Goal: Information Seeking & Learning: Learn about a topic

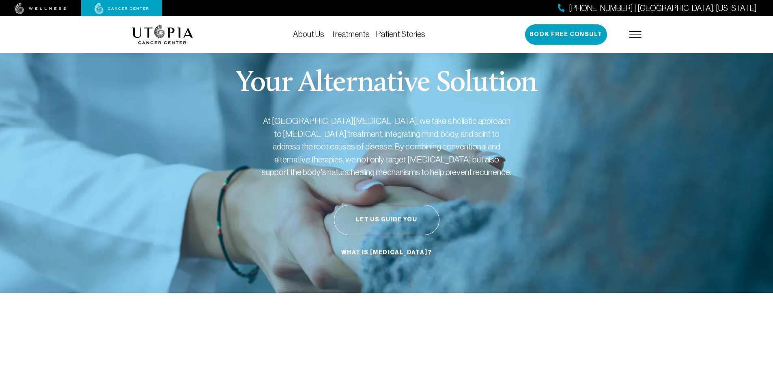
click at [315, 31] on link "About Us" at bounding box center [308, 34] width 31 height 9
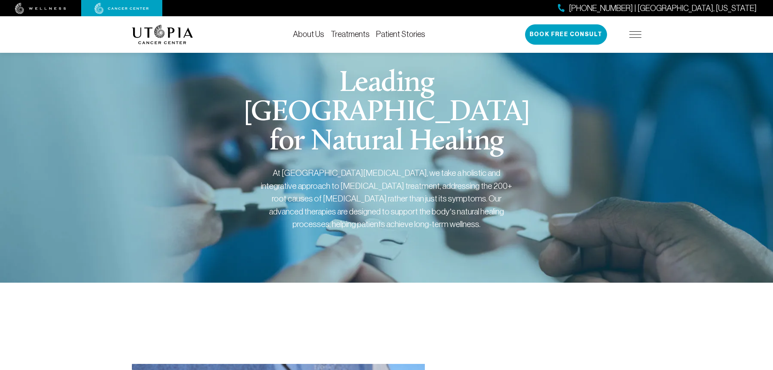
click at [343, 34] on link "Treatments" at bounding box center [350, 34] width 39 height 9
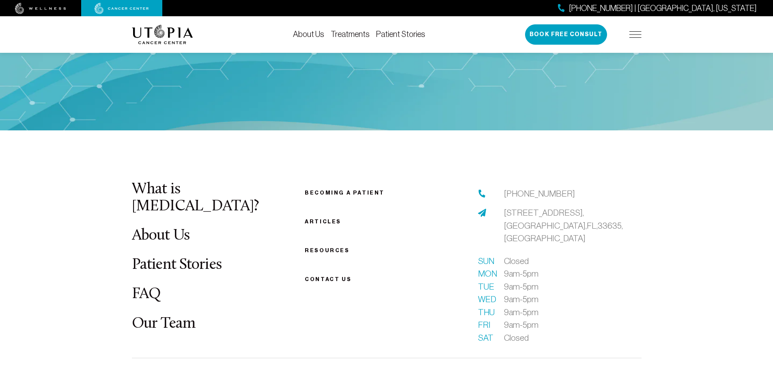
scroll to position [2192, 0]
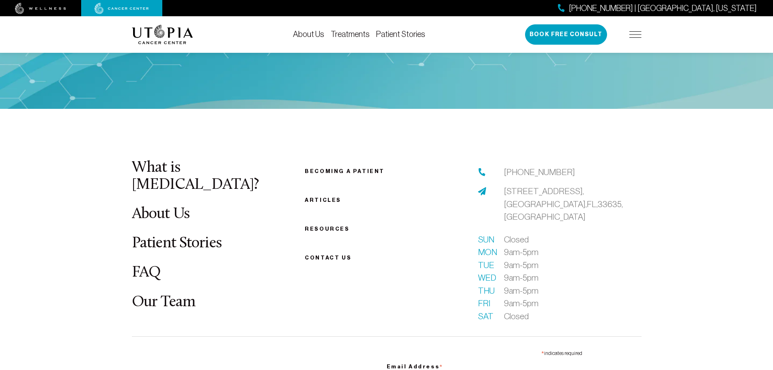
click at [150, 265] on link "FAQ" at bounding box center [146, 273] width 29 height 16
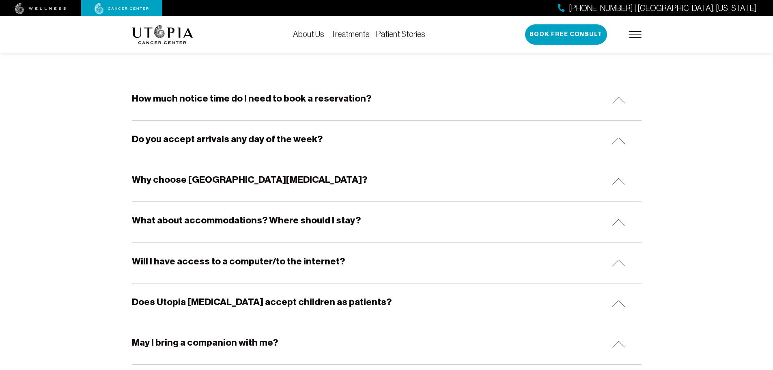
scroll to position [162, 0]
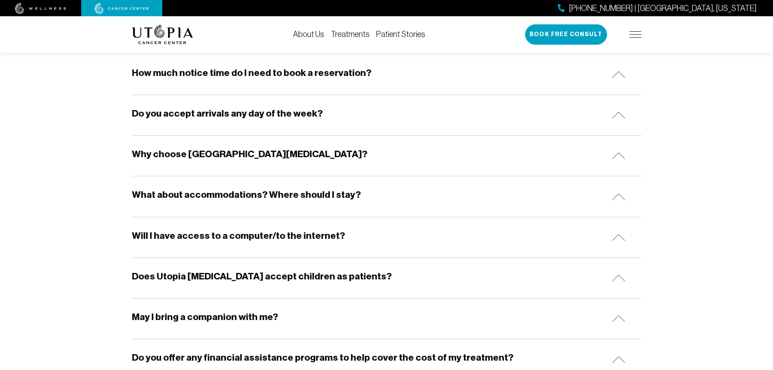
click at [614, 191] on div "What about accommodations? Where should I stay?" at bounding box center [387, 196] width 510 height 40
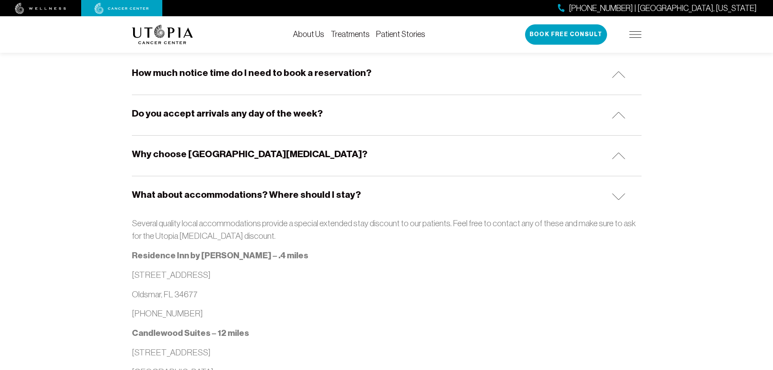
click at [618, 197] on img at bounding box center [618, 196] width 13 height 7
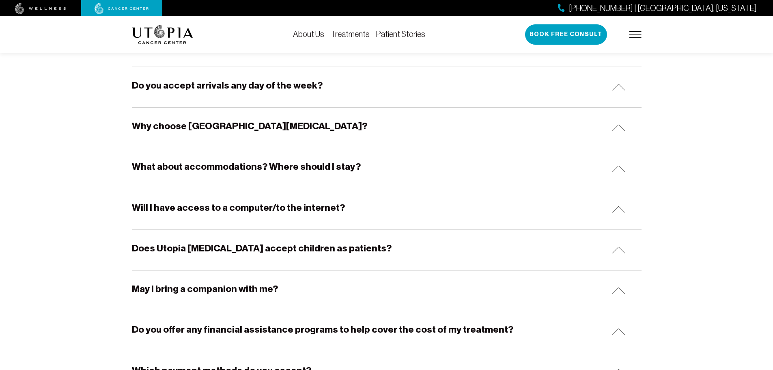
scroll to position [244, 0]
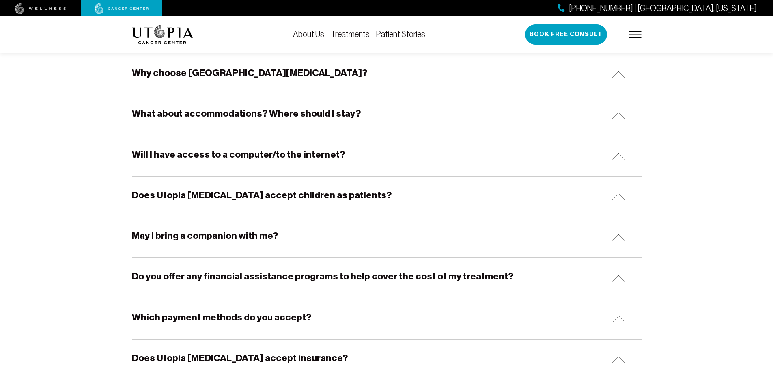
click at [613, 232] on div "May I bring a companion with me?" at bounding box center [387, 237] width 510 height 40
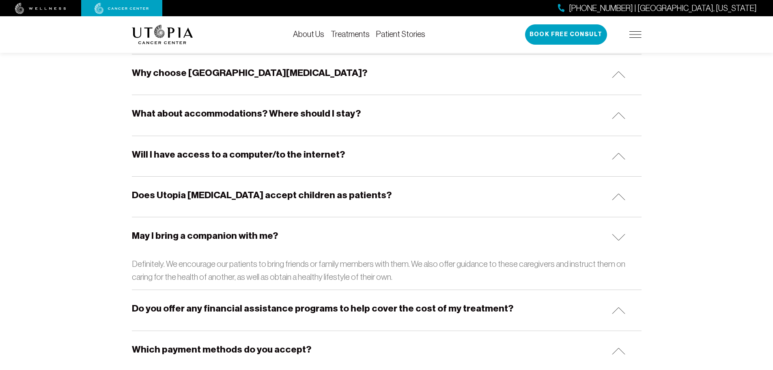
click at [617, 235] on img at bounding box center [618, 237] width 13 height 7
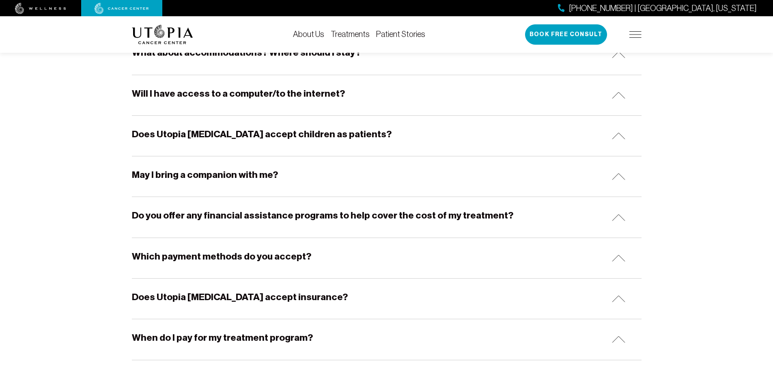
scroll to position [325, 0]
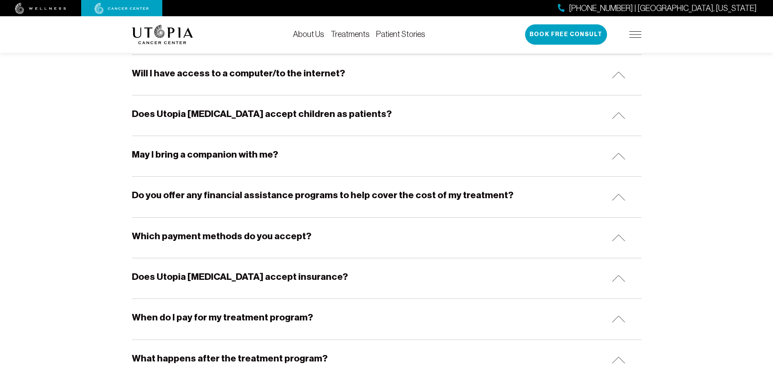
click at [618, 196] on img at bounding box center [618, 197] width 13 height 7
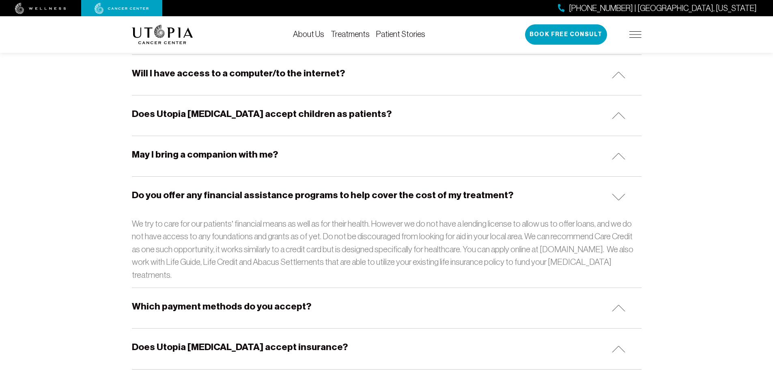
click at [618, 196] on img at bounding box center [618, 197] width 13 height 7
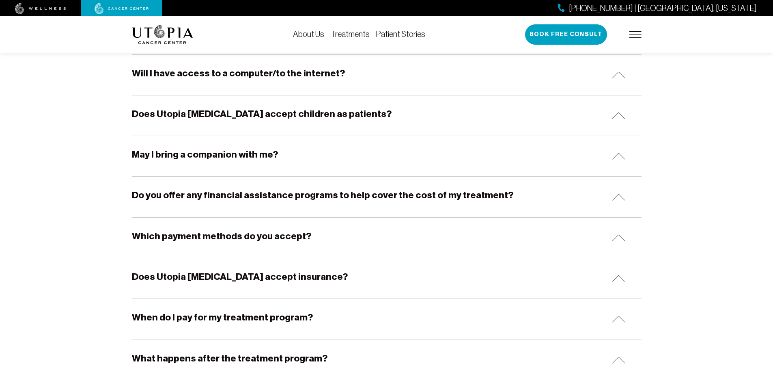
click at [614, 233] on div "Which payment methods do you accept?" at bounding box center [387, 238] width 510 height 40
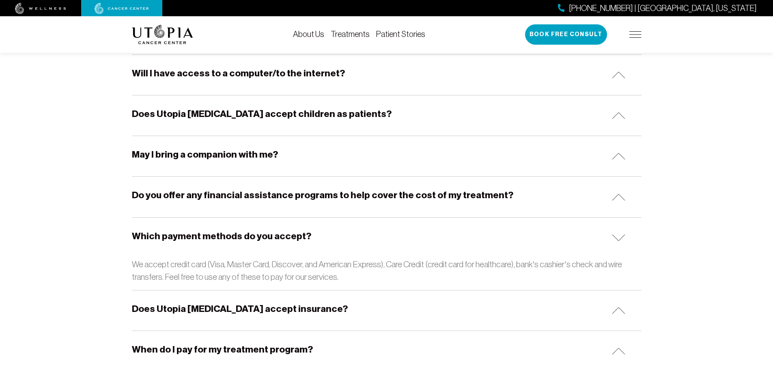
click at [614, 233] on div "Which payment methods do you accept?" at bounding box center [387, 238] width 510 height 40
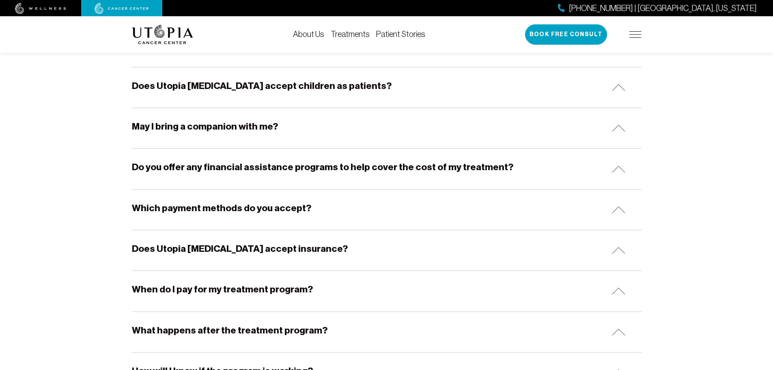
scroll to position [365, 0]
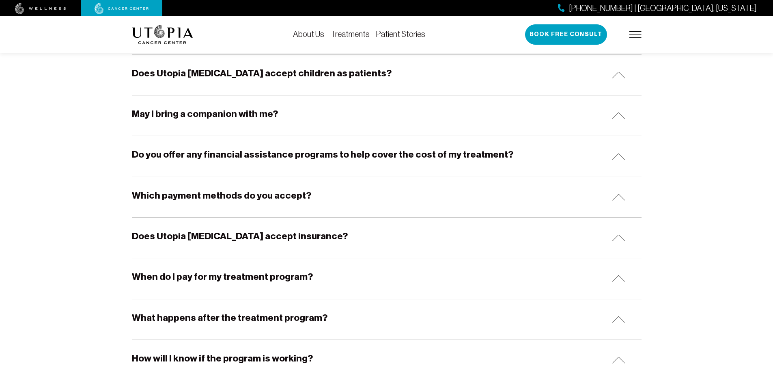
click at [614, 235] on img at bounding box center [618, 237] width 13 height 7
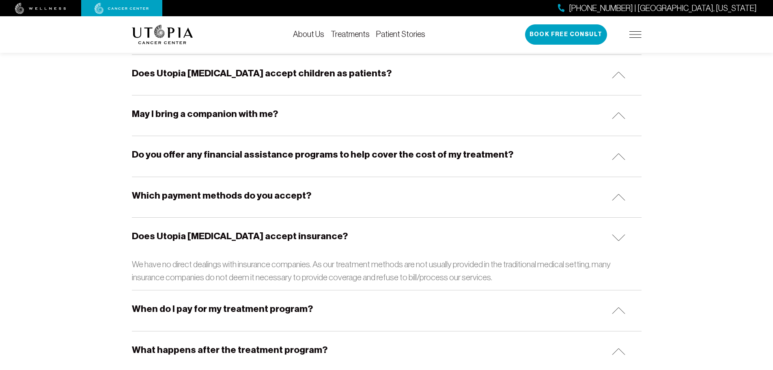
click at [614, 235] on img at bounding box center [618, 237] width 13 height 7
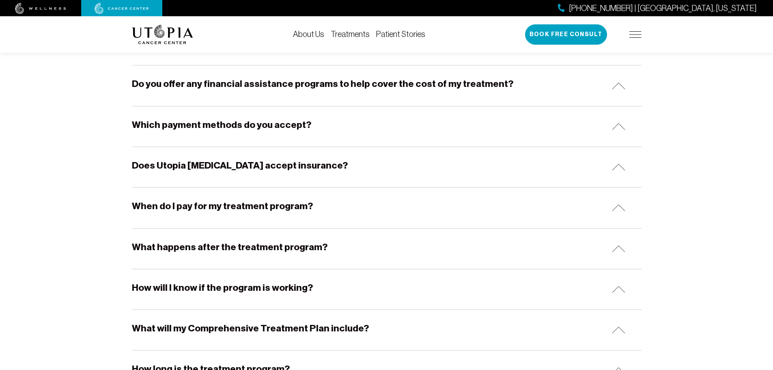
scroll to position [446, 0]
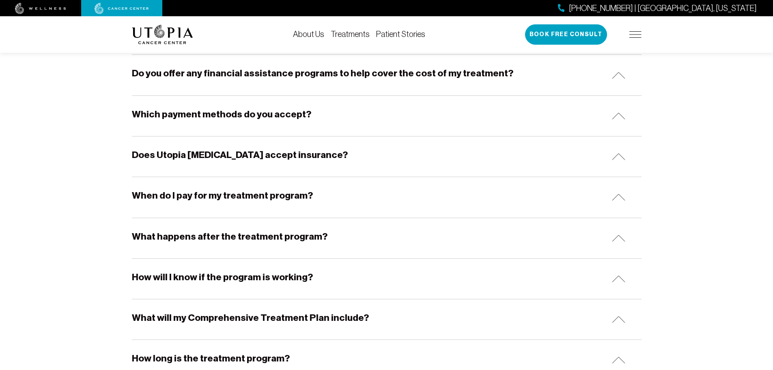
click at [617, 192] on div "When do I pay for my treatment program?" at bounding box center [387, 197] width 510 height 40
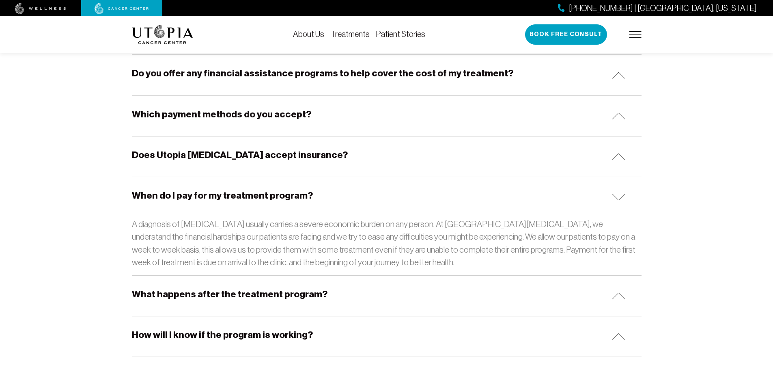
click at [617, 192] on div "When do I pay for my treatment program?" at bounding box center [387, 197] width 510 height 40
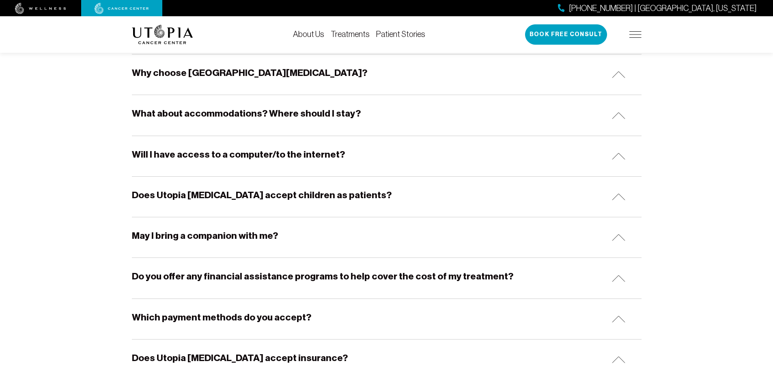
scroll to position [203, 0]
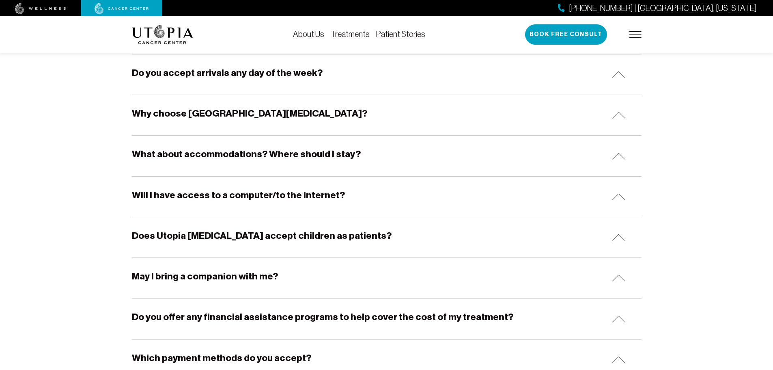
click at [613, 114] on img at bounding box center [618, 115] width 13 height 7
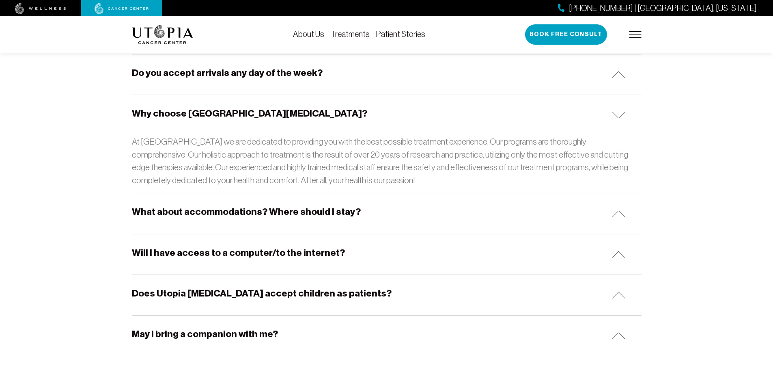
click at [613, 114] on img at bounding box center [618, 115] width 13 height 7
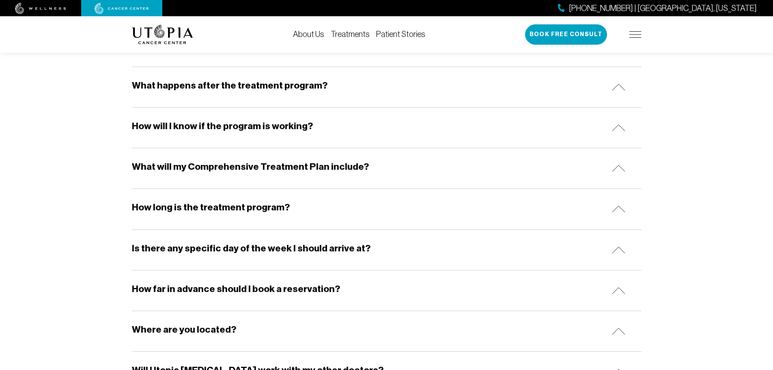
scroll to position [609, 0]
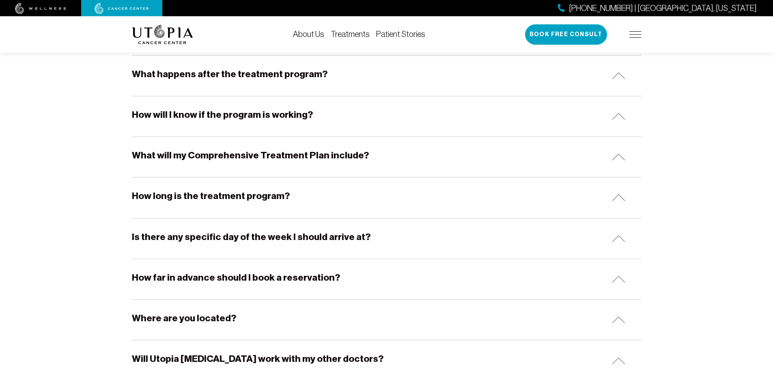
click at [617, 197] on img at bounding box center [618, 197] width 13 height 7
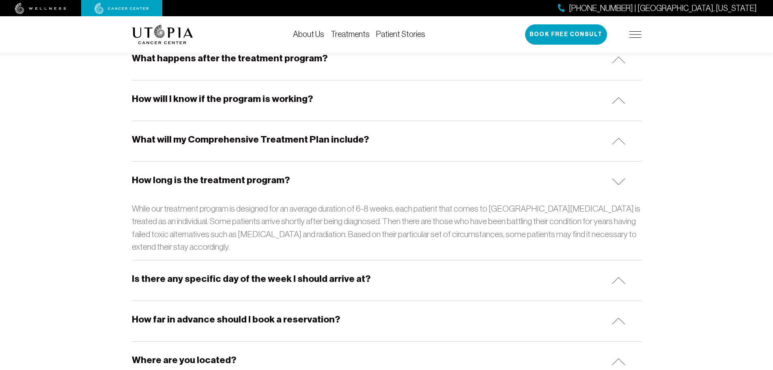
scroll to position [649, 0]
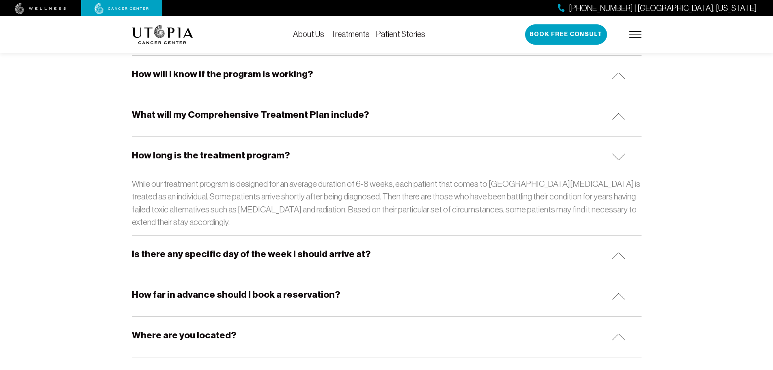
click at [618, 253] on img at bounding box center [618, 255] width 13 height 7
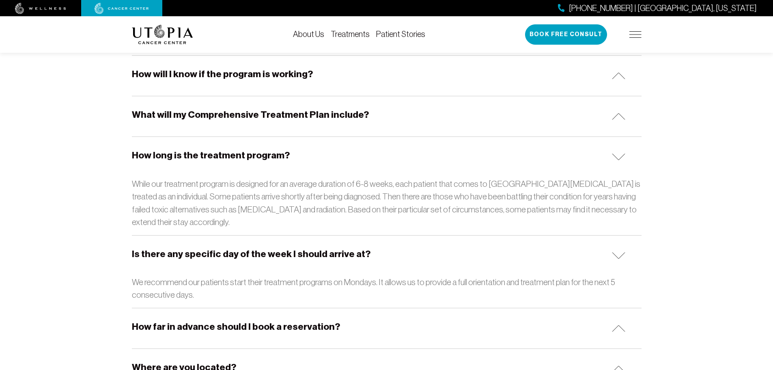
click at [619, 254] on img at bounding box center [618, 255] width 13 height 7
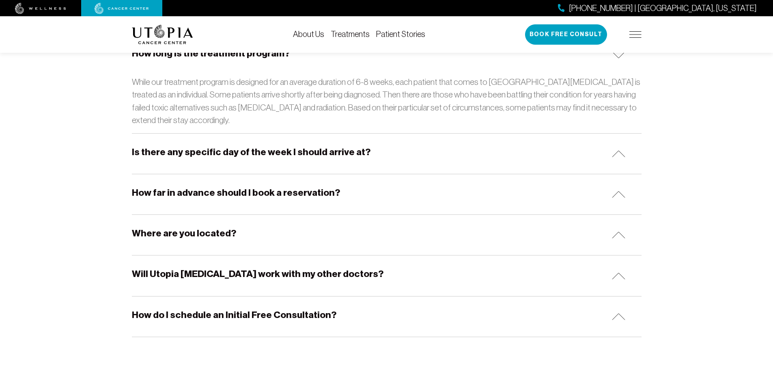
scroll to position [771, 0]
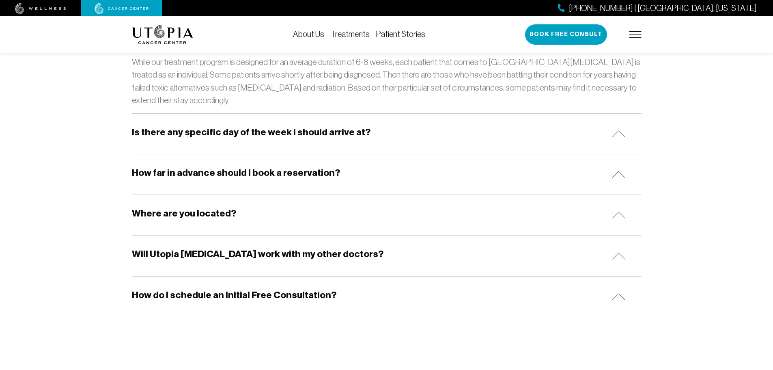
click at [616, 294] on img at bounding box center [618, 296] width 13 height 7
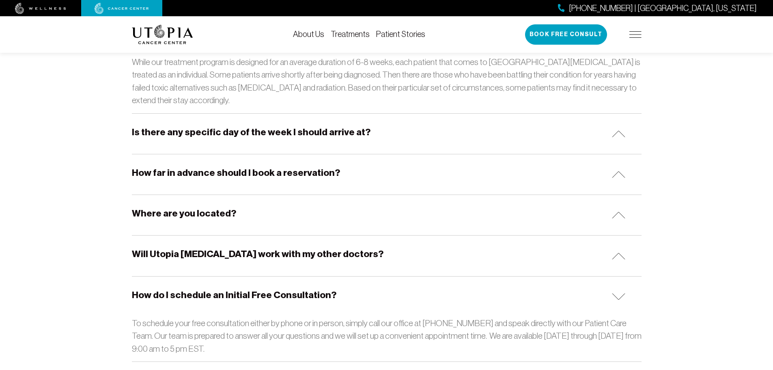
click at [616, 294] on img at bounding box center [618, 296] width 13 height 7
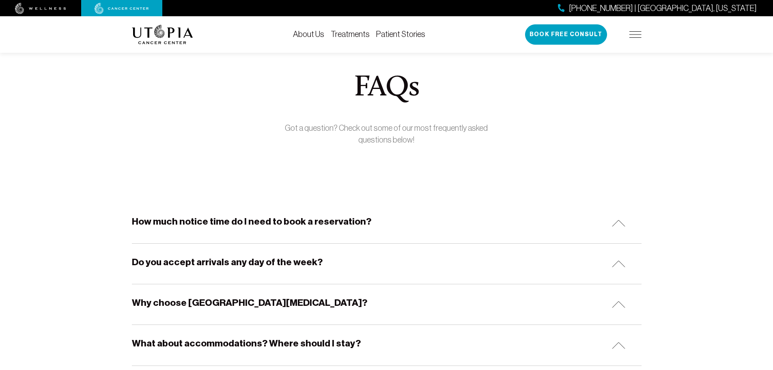
scroll to position [0, 0]
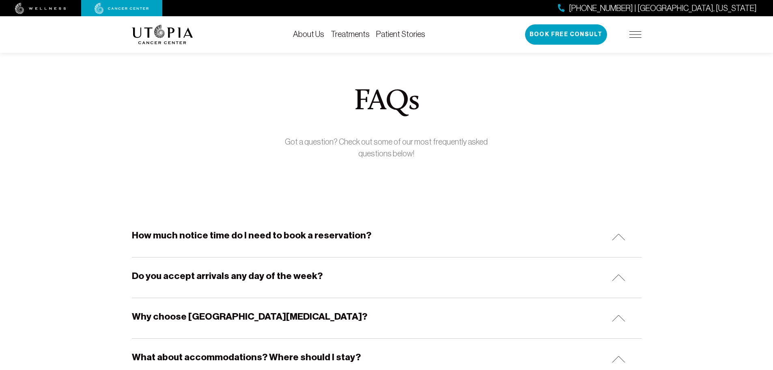
click at [638, 31] on img at bounding box center [635, 34] width 12 height 6
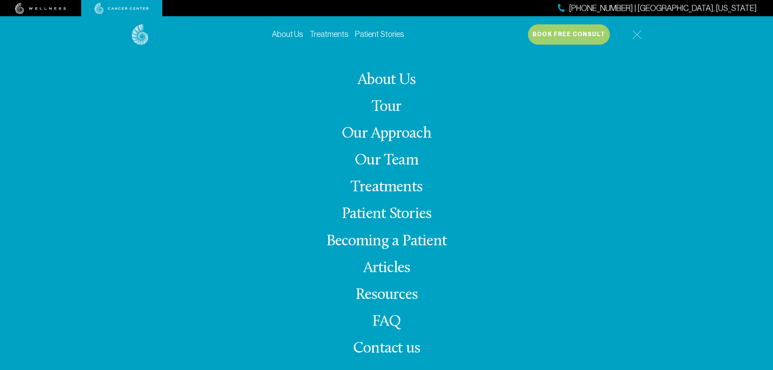
click at [377, 131] on link "Our Approach" at bounding box center [387, 134] width 90 height 16
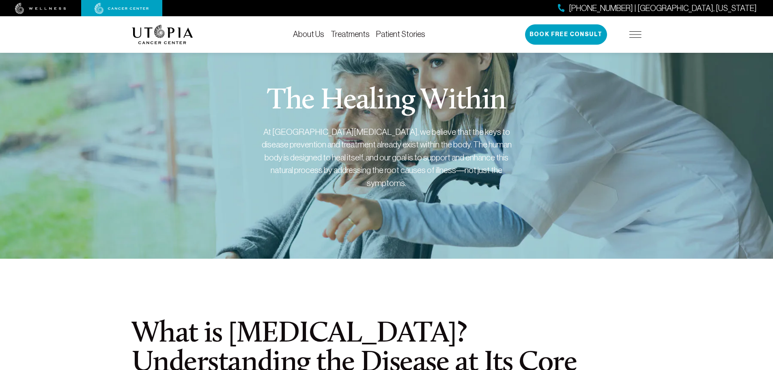
click at [313, 36] on link "About Us" at bounding box center [308, 34] width 31 height 9
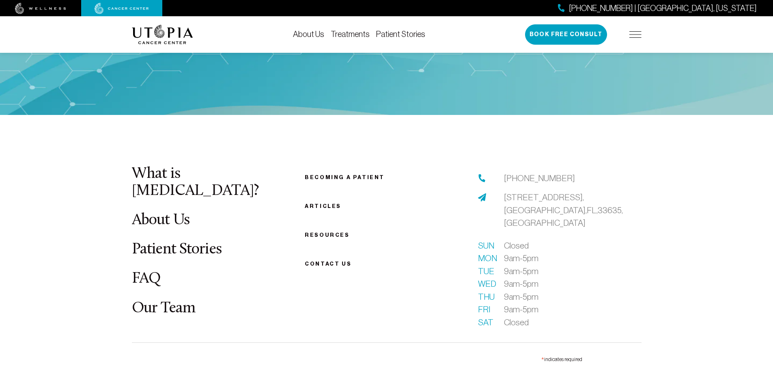
scroll to position [2192, 0]
